Goal: Check status: Check status

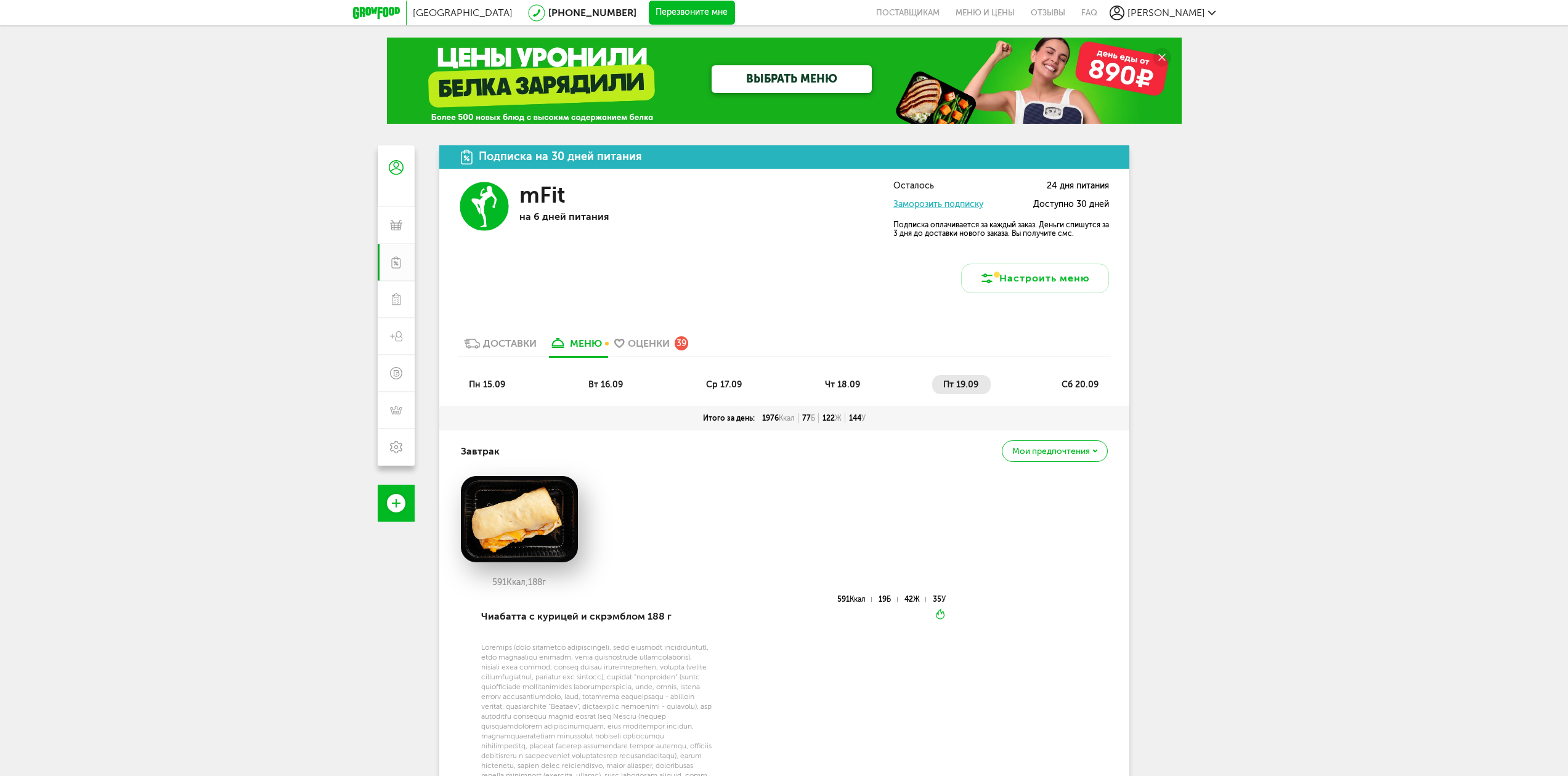
click at [1098, 378] on li "сб 20.09" at bounding box center [1080, 384] width 60 height 19
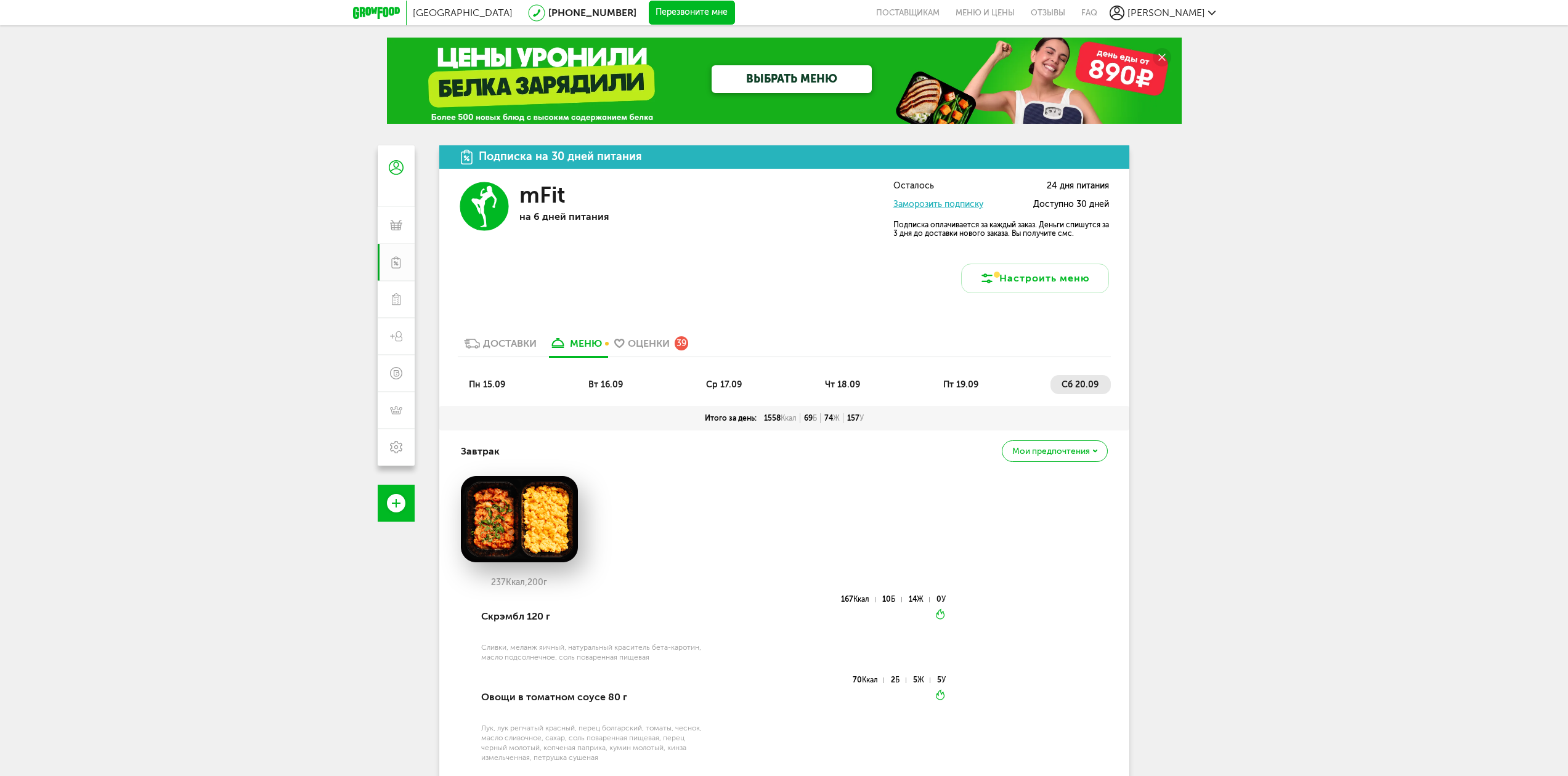
click at [515, 339] on div "Доставки" at bounding box center [510, 343] width 53 height 12
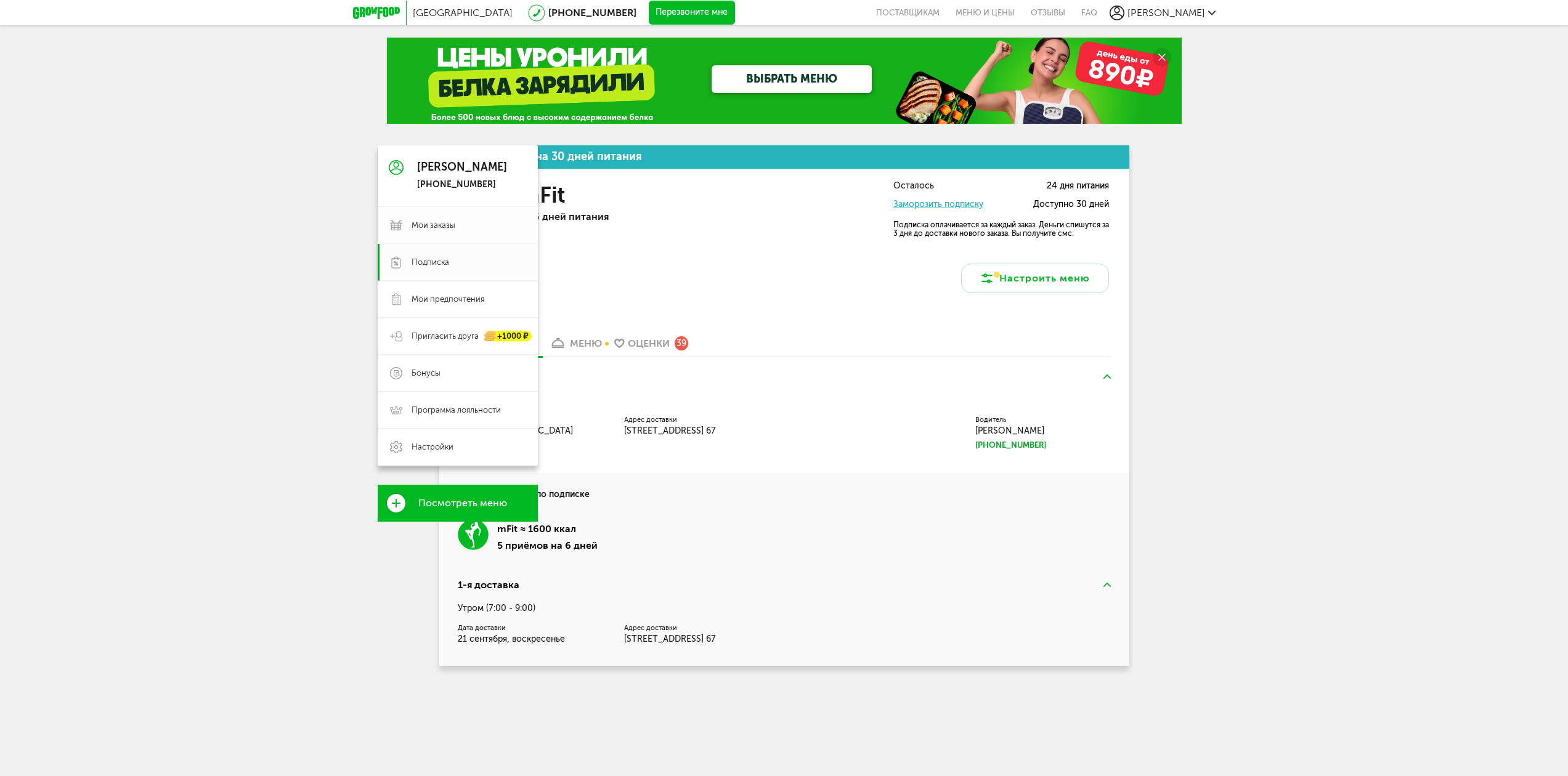
click at [433, 224] on span "Мои заказы" at bounding box center [433, 225] width 43 height 11
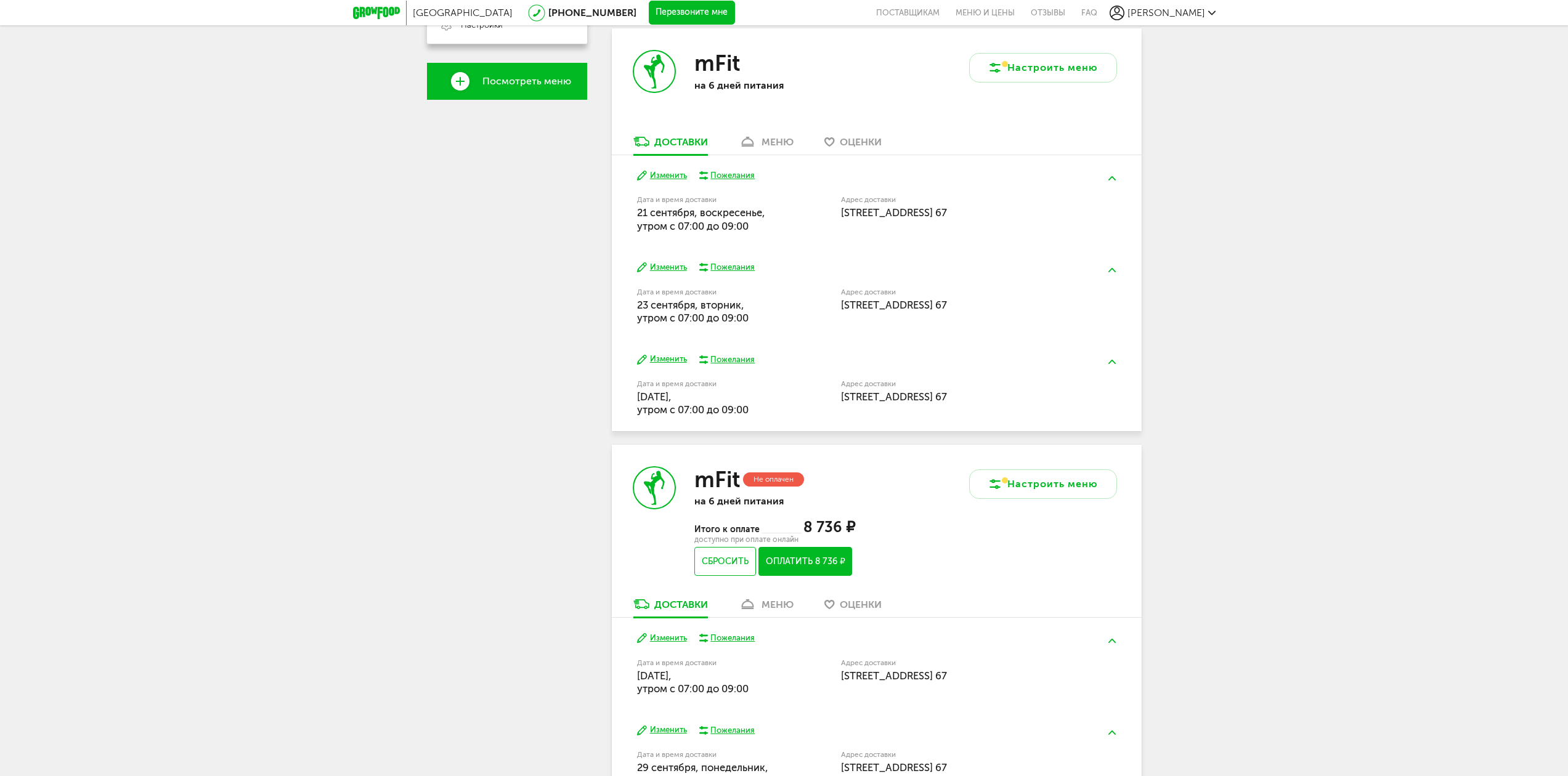
scroll to position [431, 0]
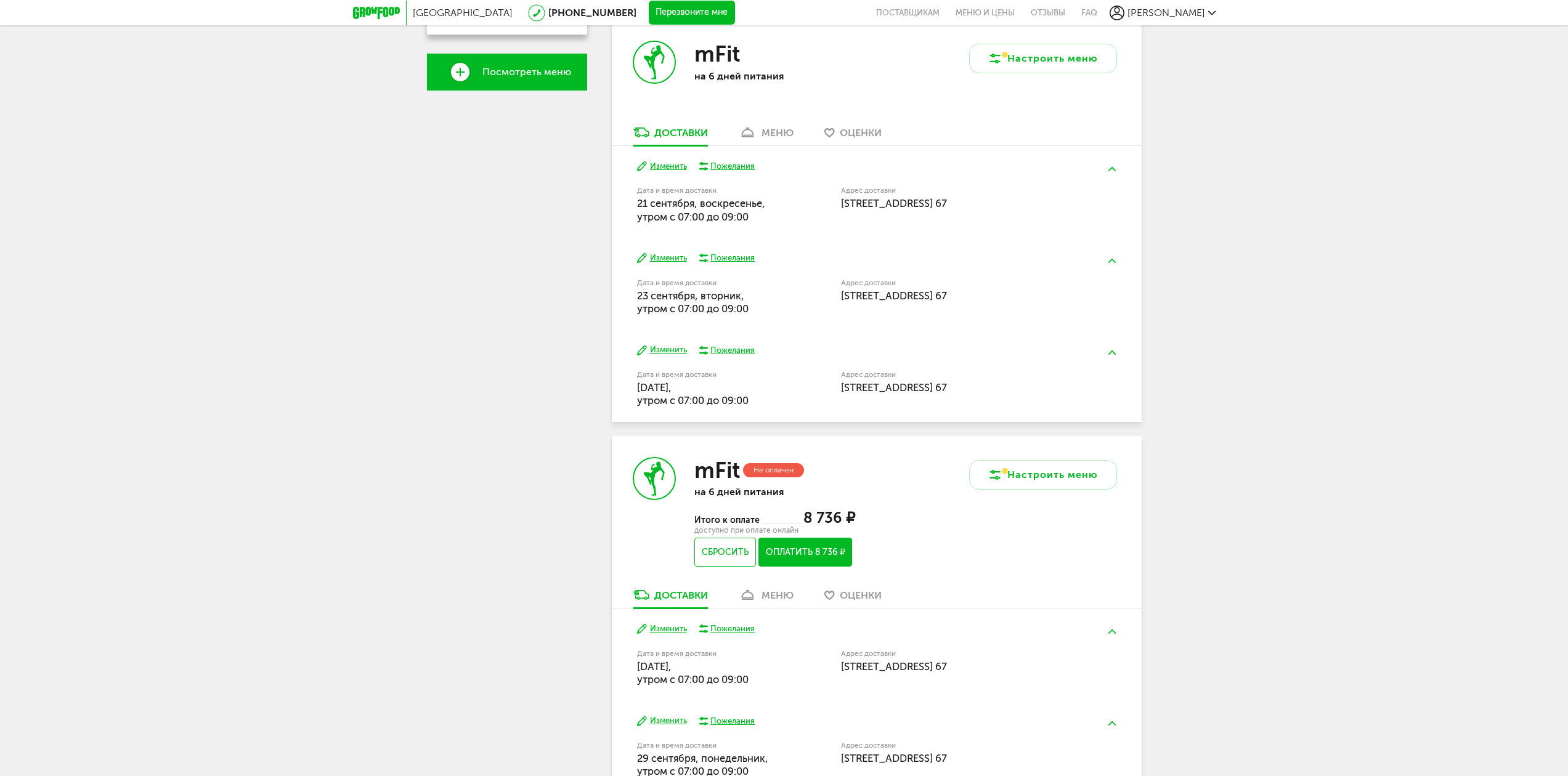
click at [783, 138] on div "меню" at bounding box center [777, 133] width 32 height 12
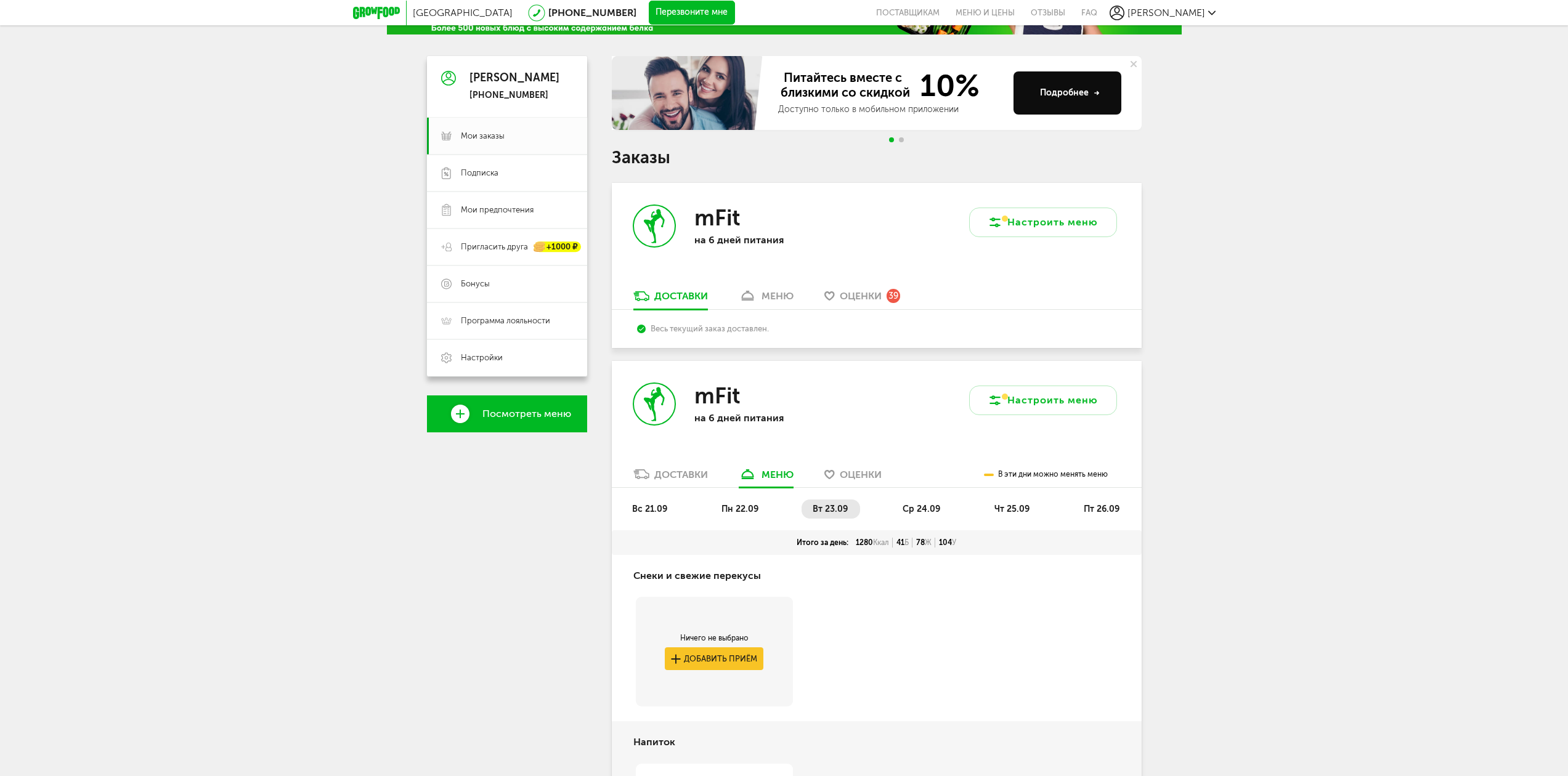
scroll to position [86, 0]
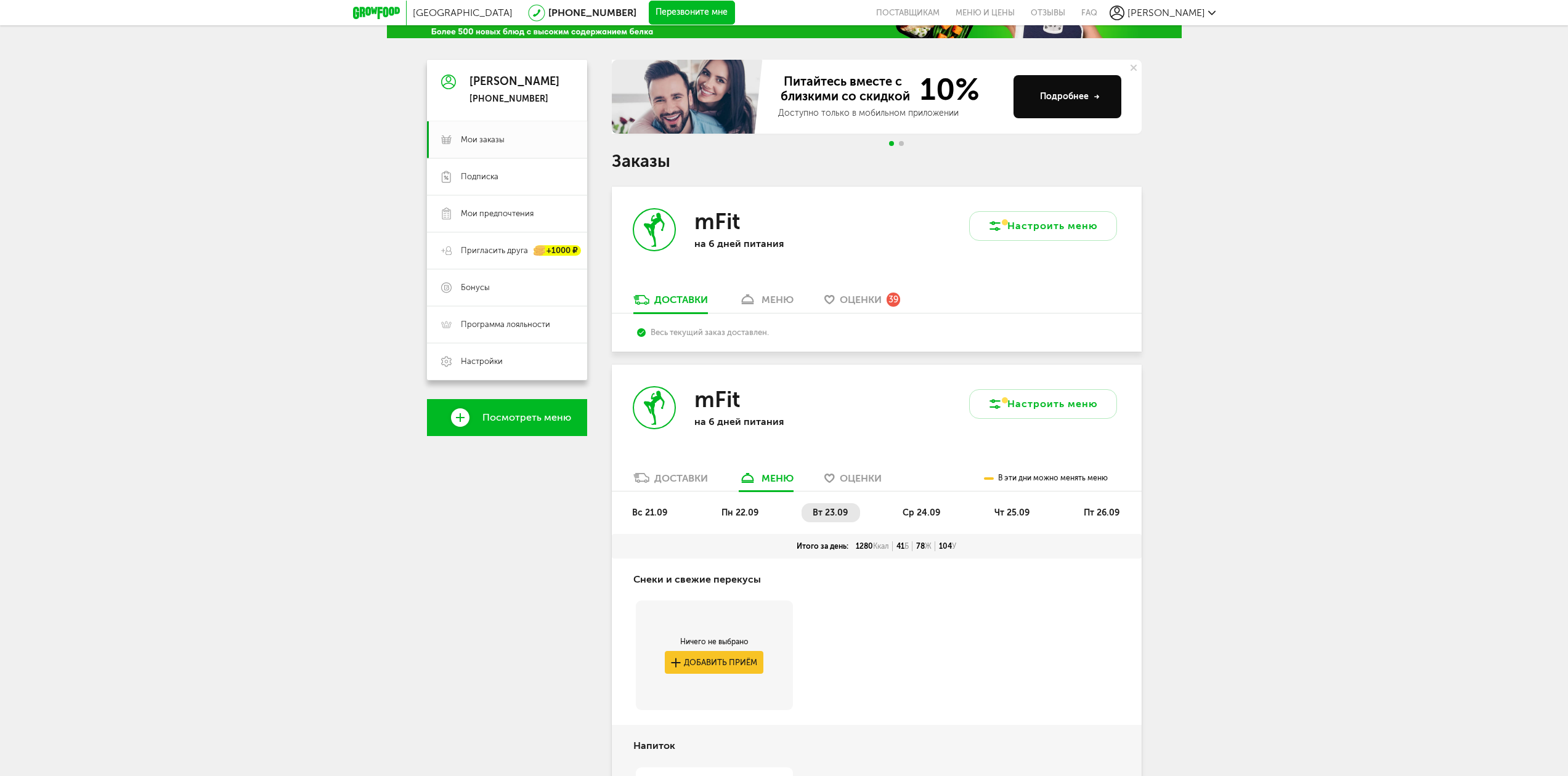
click at [923, 518] on li "ср 24.09" at bounding box center [922, 512] width 61 height 19
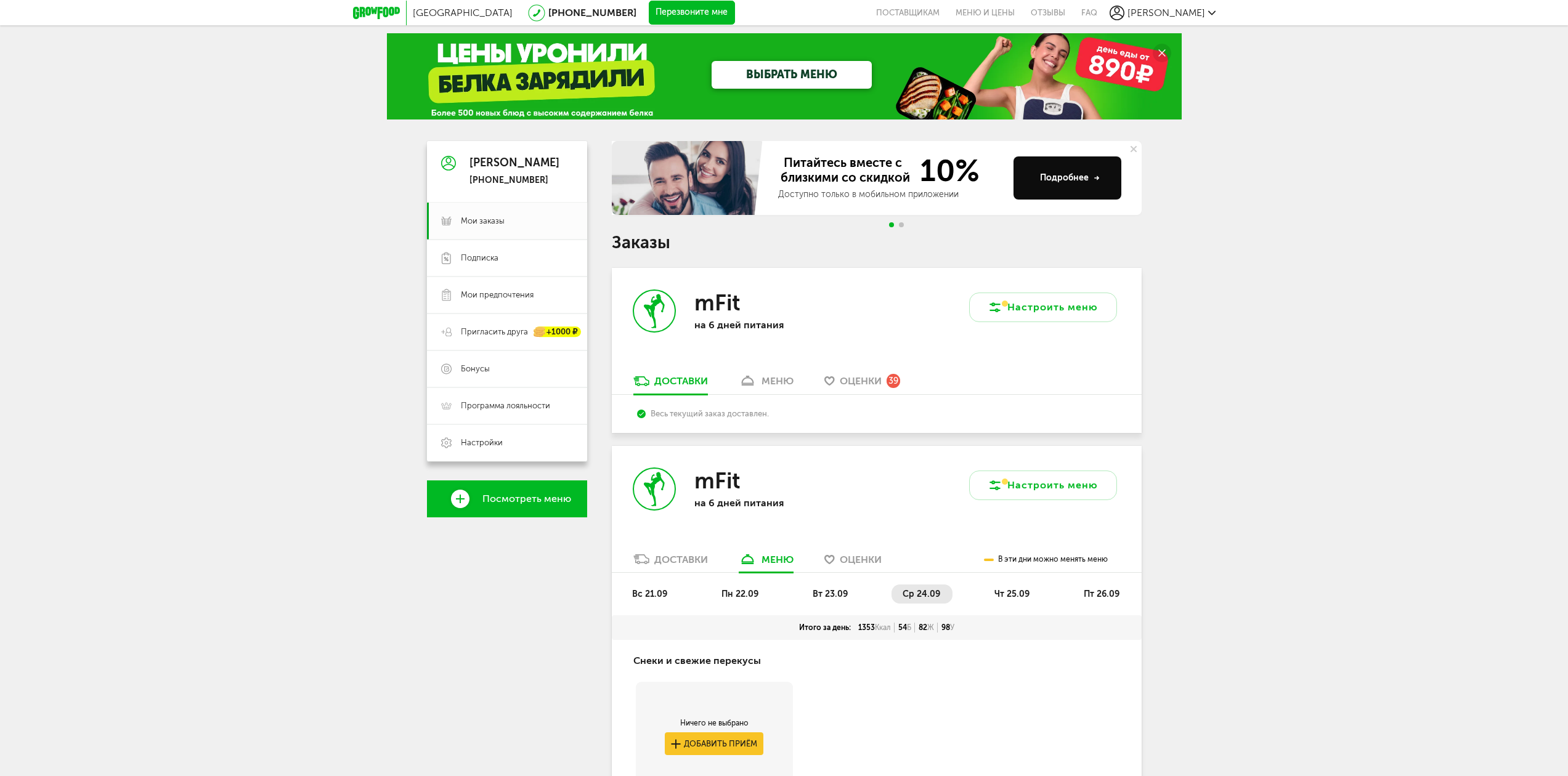
scroll to position [0, 0]
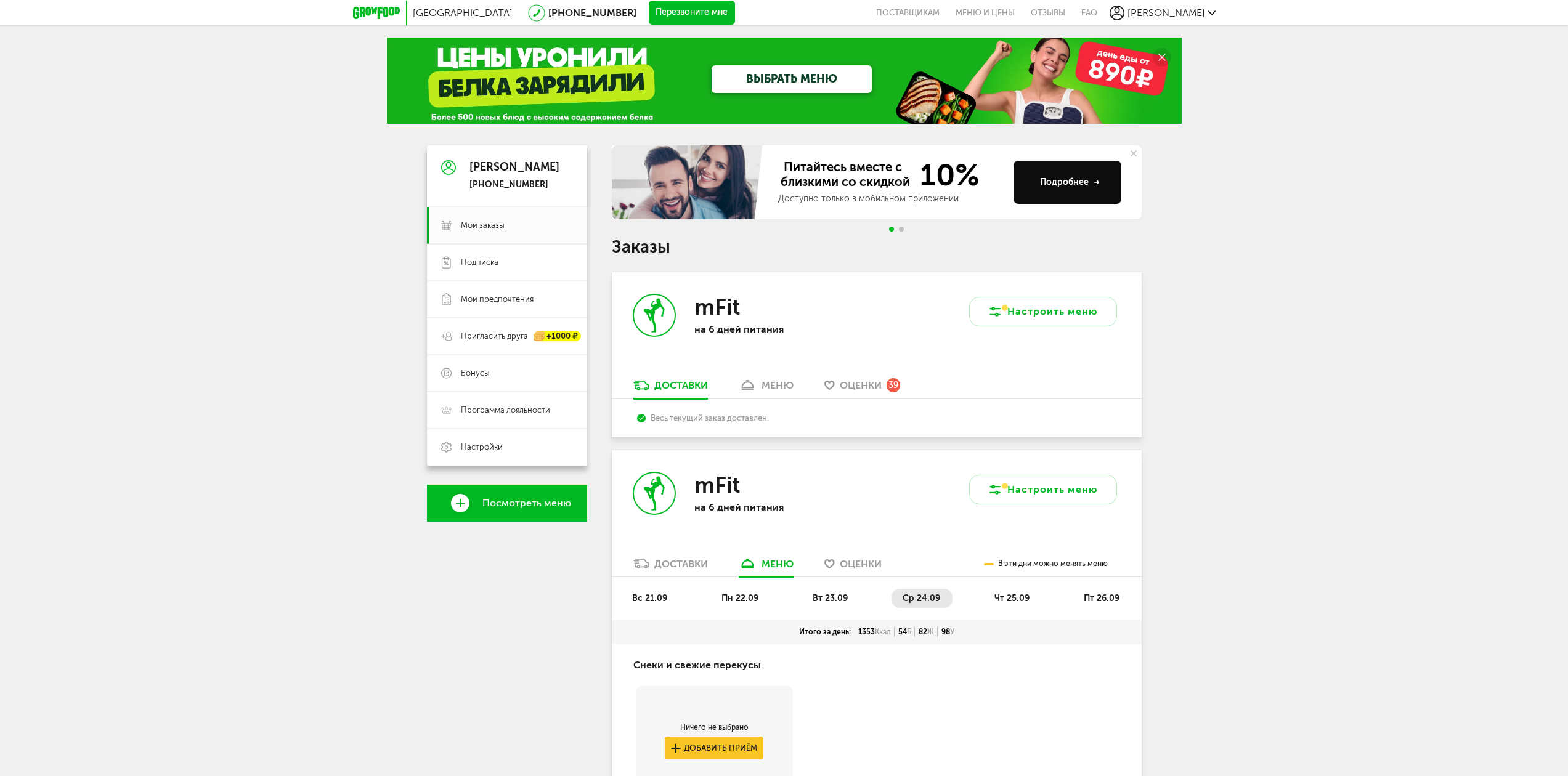
click at [1012, 597] on span "чт 25.09" at bounding box center [1012, 598] width 35 height 11
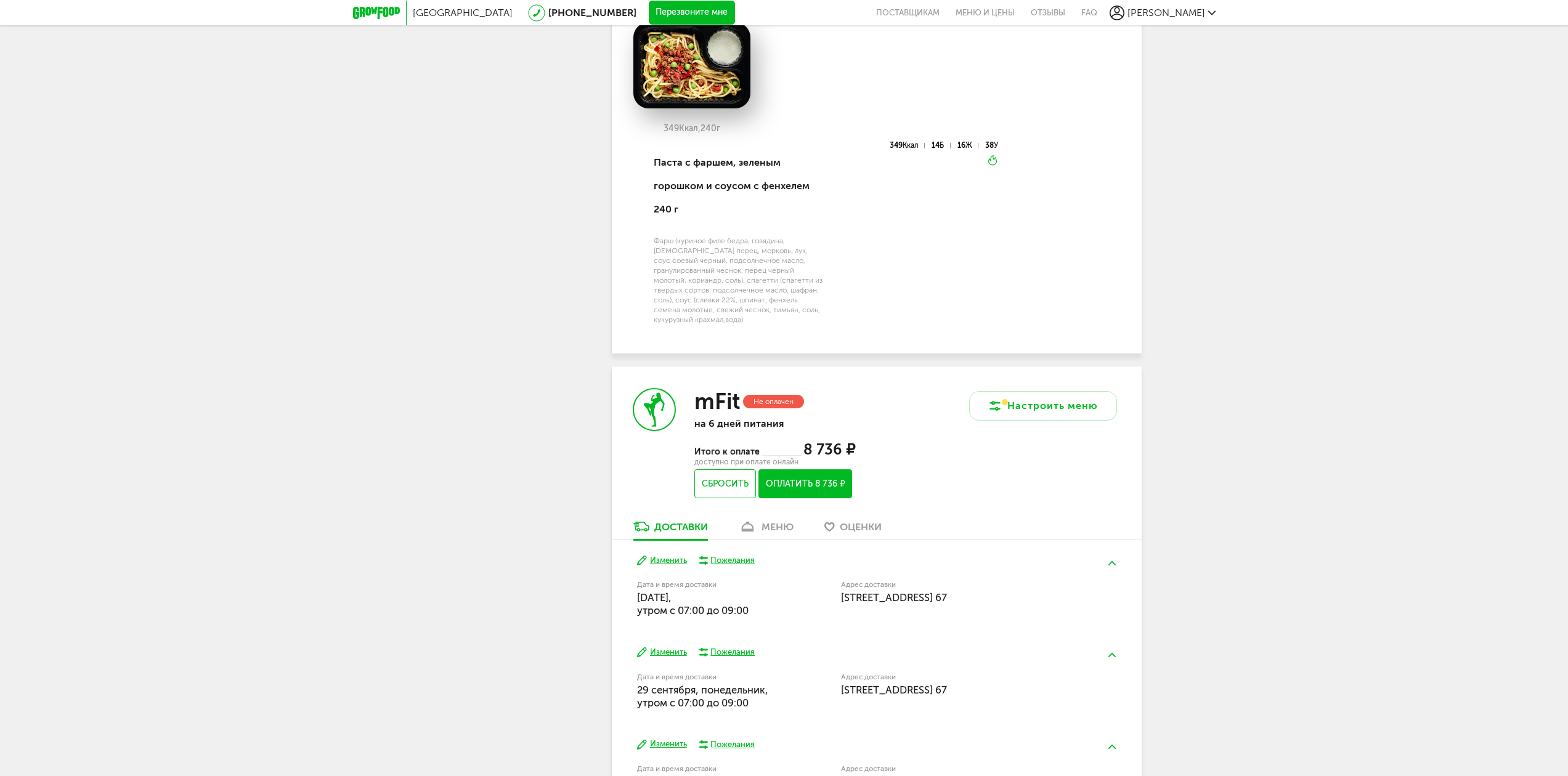
scroll to position [2462, 0]
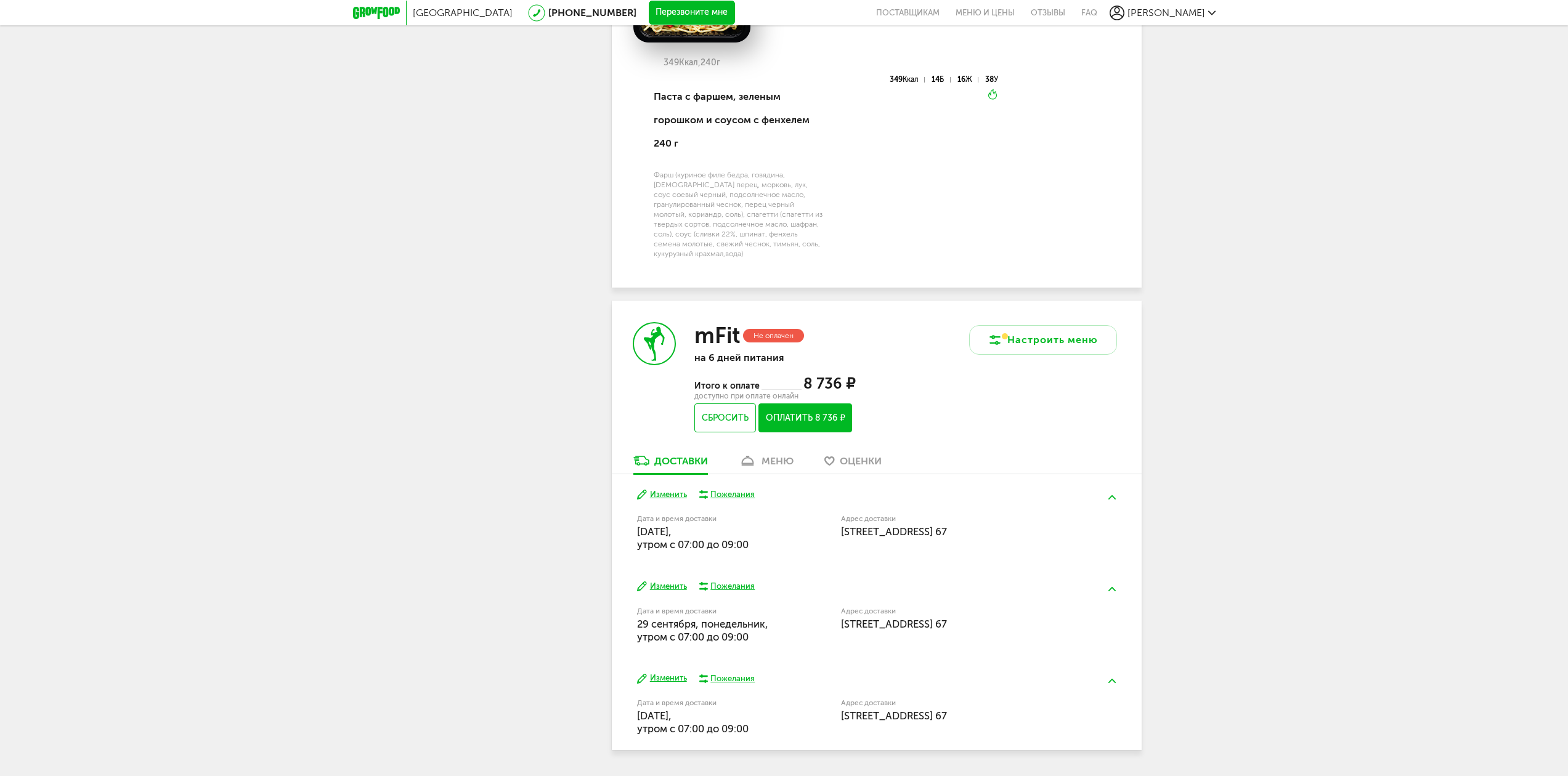
click at [766, 455] on div "меню" at bounding box center [777, 461] width 32 height 12
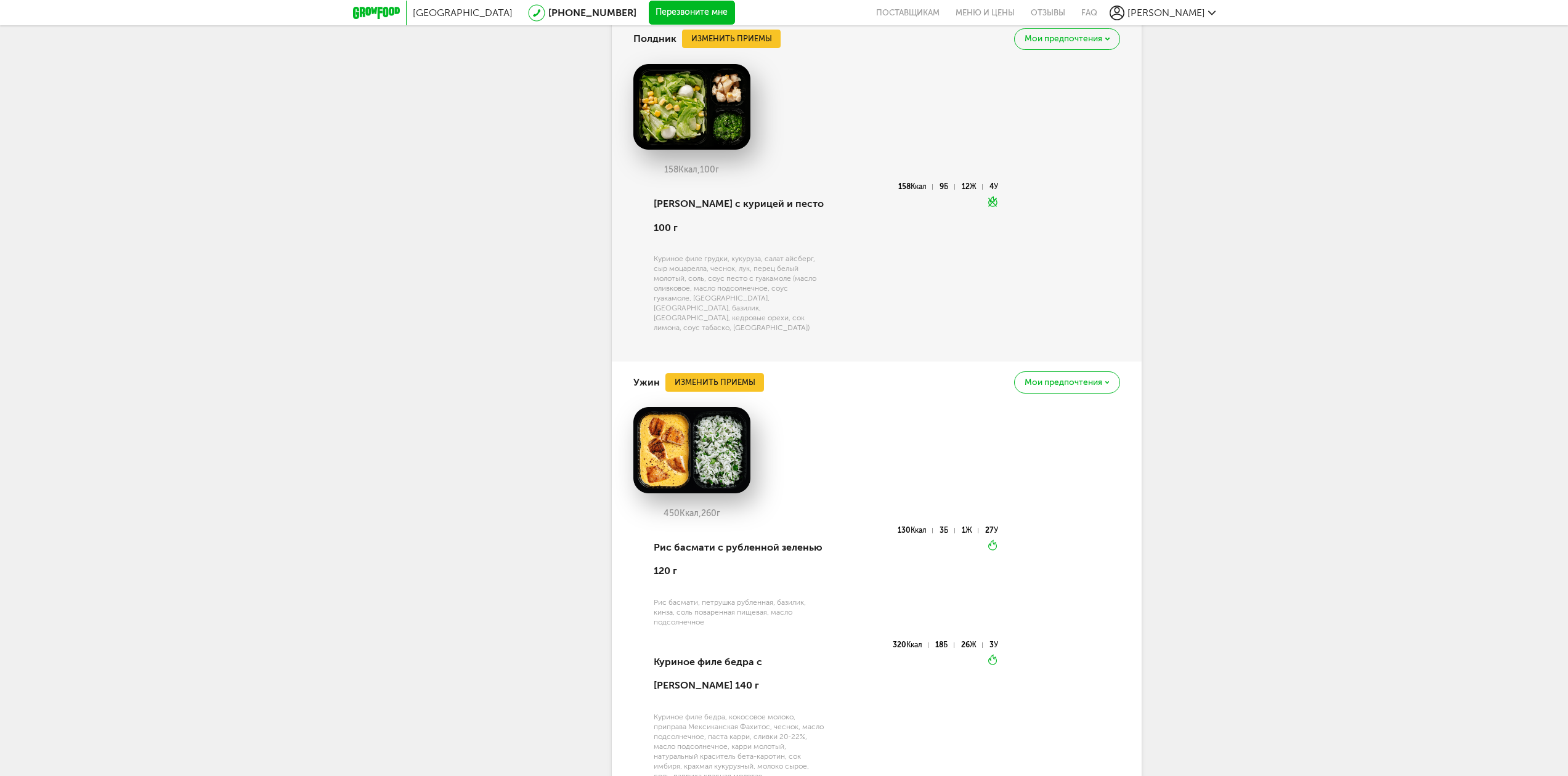
scroll to position [4692, 0]
